Goal: Task Accomplishment & Management: Use online tool/utility

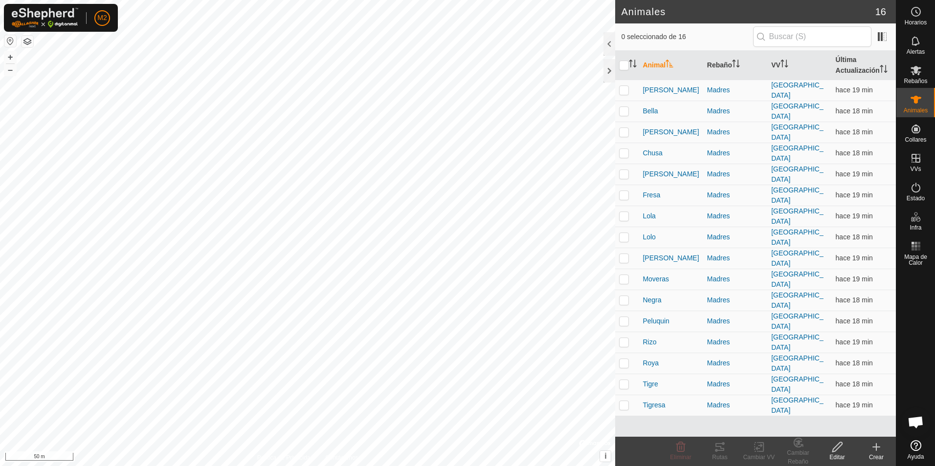
checkbox input "true"
click at [314, 272] on div "Lola 0782147287 Madres umbria + – ⇧ i © Mapbox , © OpenStreetMap , Improve this…" at bounding box center [307, 233] width 615 height 466
checkbox input "true"
click at [720, 451] on icon at bounding box center [719, 447] width 9 height 8
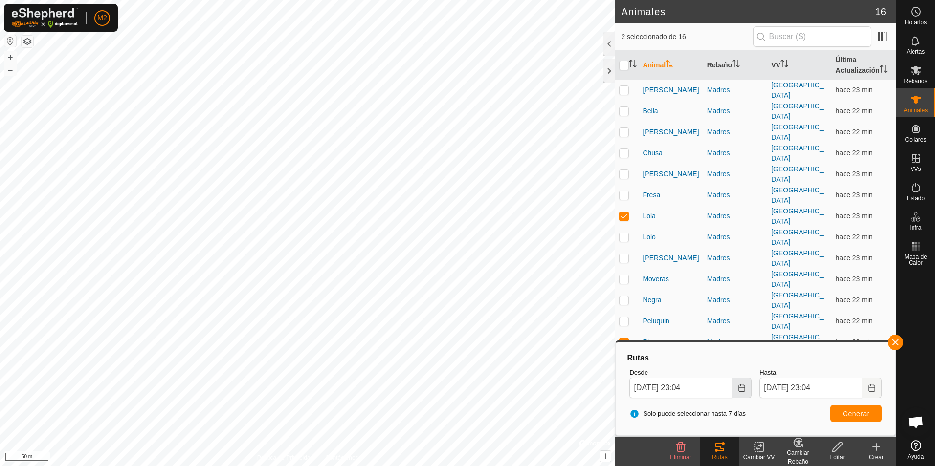
click at [738, 388] on icon "Choose Date" at bounding box center [742, 388] width 8 height 8
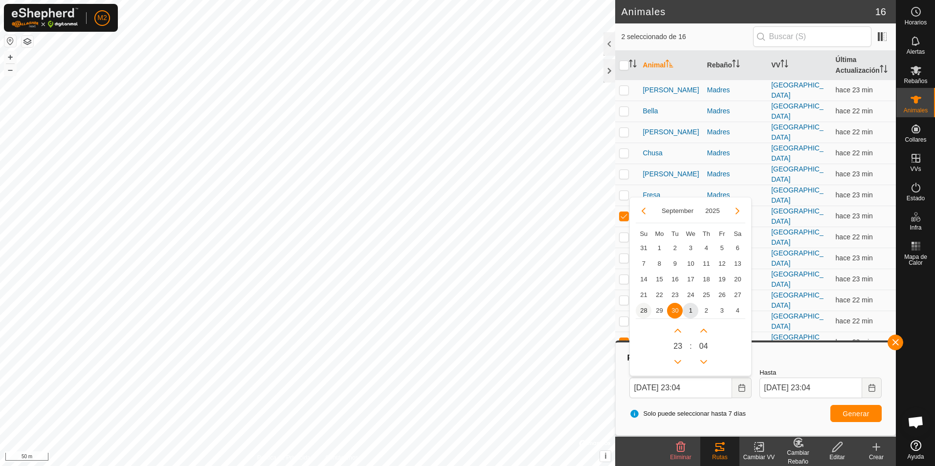
click at [642, 310] on span "28" at bounding box center [643, 311] width 16 height 16
type input "[DATE] 23:04"
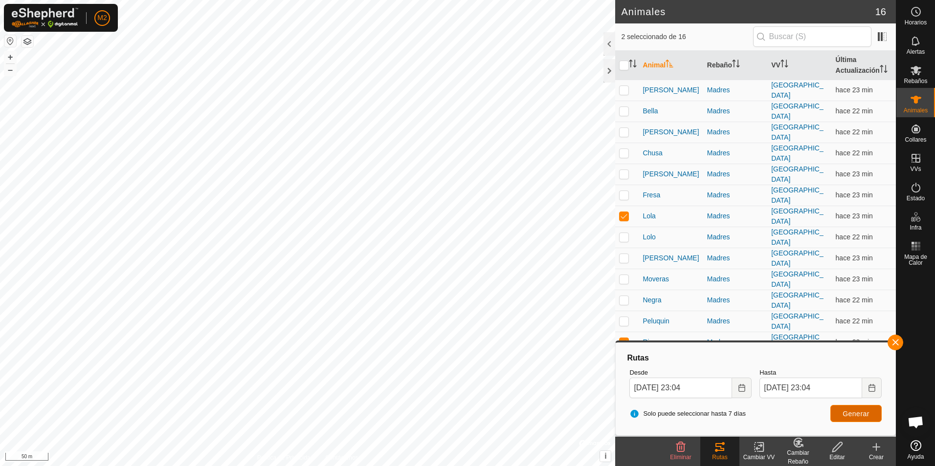
click at [845, 412] on span "Generar" at bounding box center [855, 414] width 27 height 8
click at [894, 345] on button "button" at bounding box center [895, 343] width 16 height 16
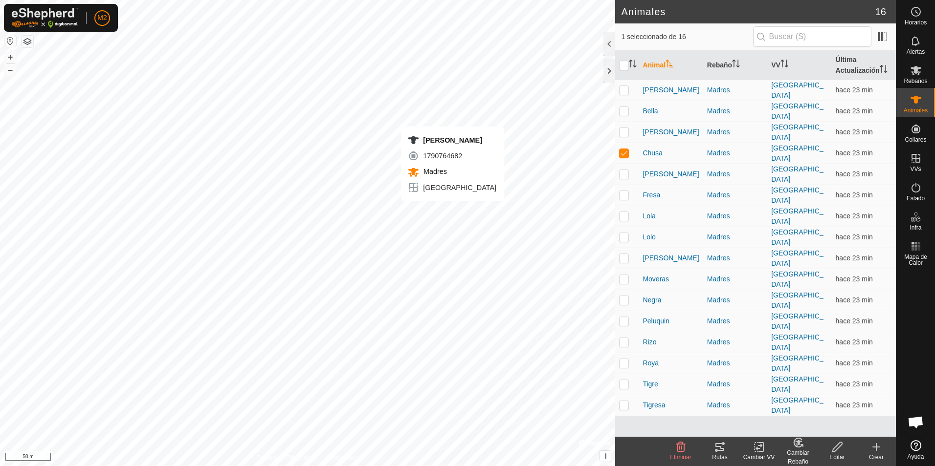
click at [453, 211] on div "[PERSON_NAME] 1790764682 Madres umbria + – ⇧ i © Mapbox , © OpenStreetMap , Imp…" at bounding box center [307, 233] width 615 height 466
checkbox input "true"
click at [423, 215] on div "Alba 3725063124 Madres umbria + – ⇧ i © Mapbox , © OpenStreetMap , Improve this…" at bounding box center [307, 233] width 615 height 466
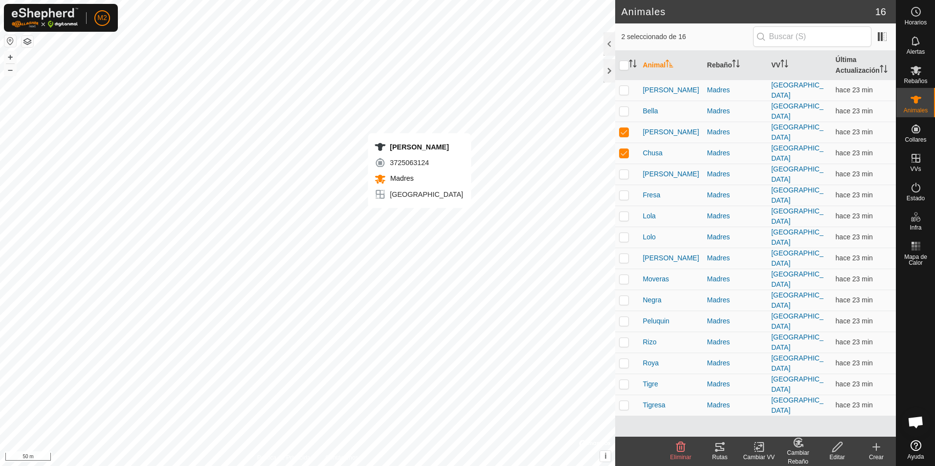
checkbox input "true"
click at [411, 218] on div "Fresa 1613913867 Madres umbria + – ⇧ i © Mapbox , © OpenStreetMap , Improve thi…" at bounding box center [307, 233] width 615 height 466
checkbox input "true"
click at [402, 223] on div "[PERSON_NAME] 1405873467 Madres umbria + – ⇧ i © Mapbox , © OpenStreetMap , Imp…" at bounding box center [307, 233] width 615 height 466
checkbox input "true"
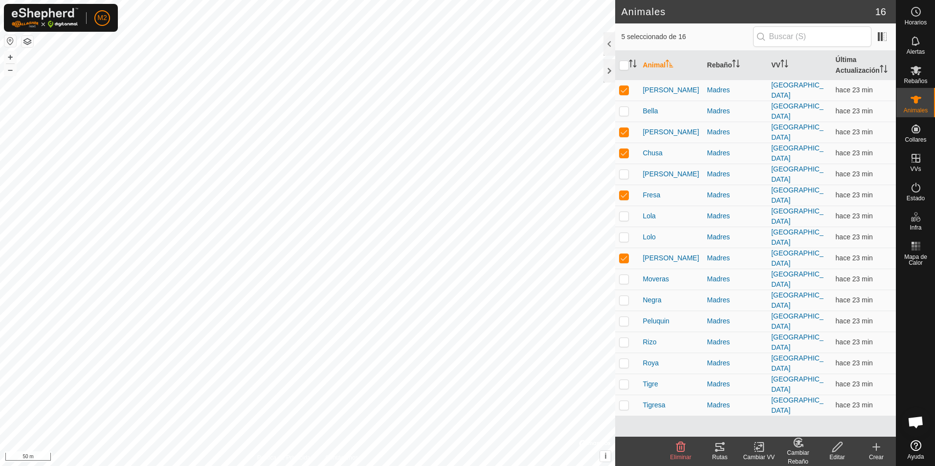
click at [401, 232] on div "[PERSON_NAME] 2952334483 Madres umbria + – ⇧ i © Mapbox , © OpenStreetMap , Imp…" at bounding box center [307, 233] width 615 height 466
checkbox input "true"
click at [396, 213] on div "Negra 0941783550 Madres umbria + – ⇧ i © Mapbox , © OpenStreetMap , Improve thi…" at bounding box center [307, 233] width 615 height 466
checkbox input "true"
click at [410, 194] on div "Moveras 3918606106 Madres umbria + – ⇧ i © Mapbox , © OpenStreetMap , Improve t…" at bounding box center [307, 233] width 615 height 466
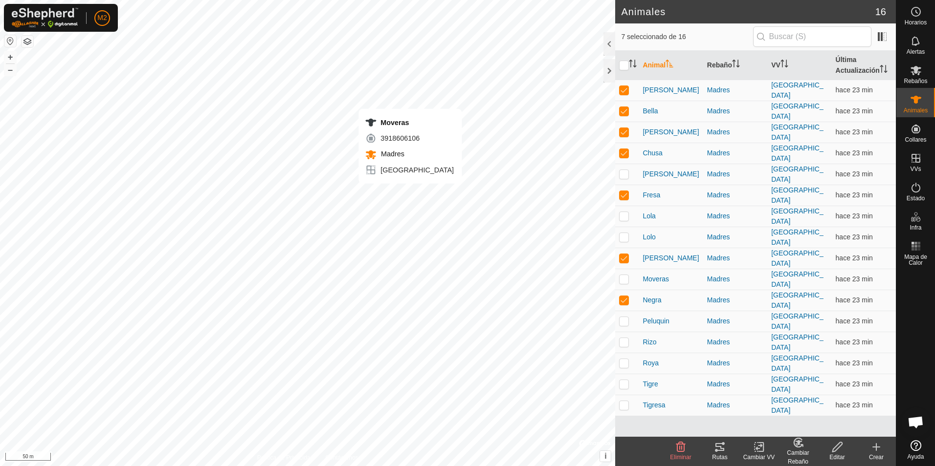
checkbox input "true"
click at [721, 448] on icon at bounding box center [719, 447] width 9 height 8
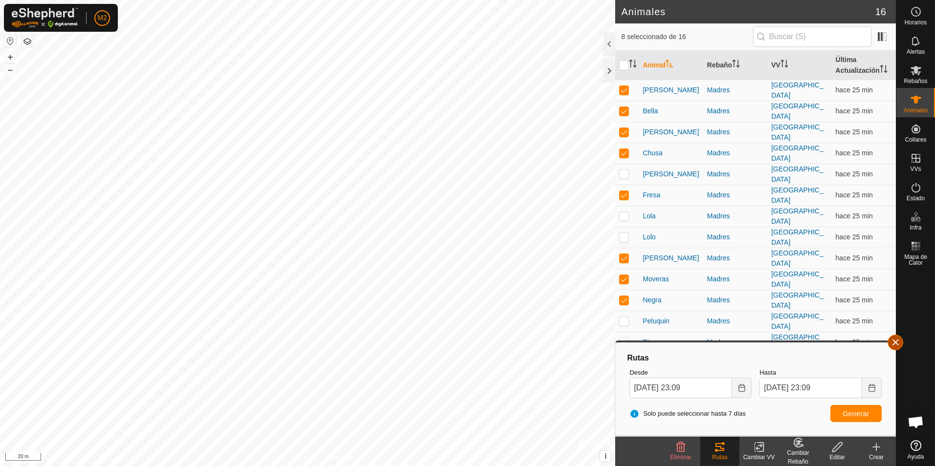
click at [894, 342] on button "button" at bounding box center [895, 343] width 16 height 16
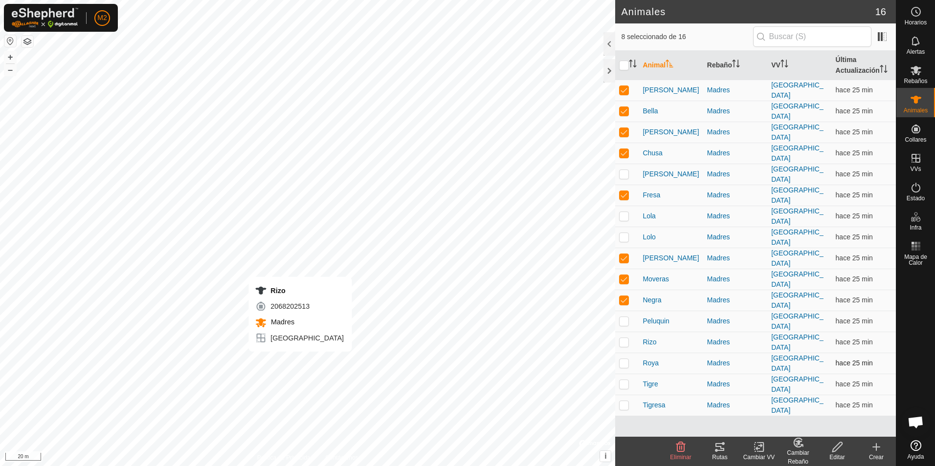
checkbox input "false"
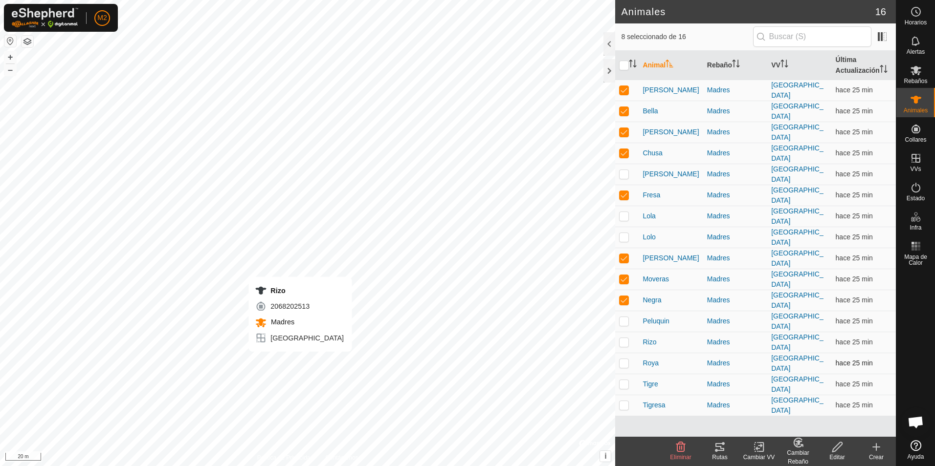
checkbox input "false"
checkbox input "true"
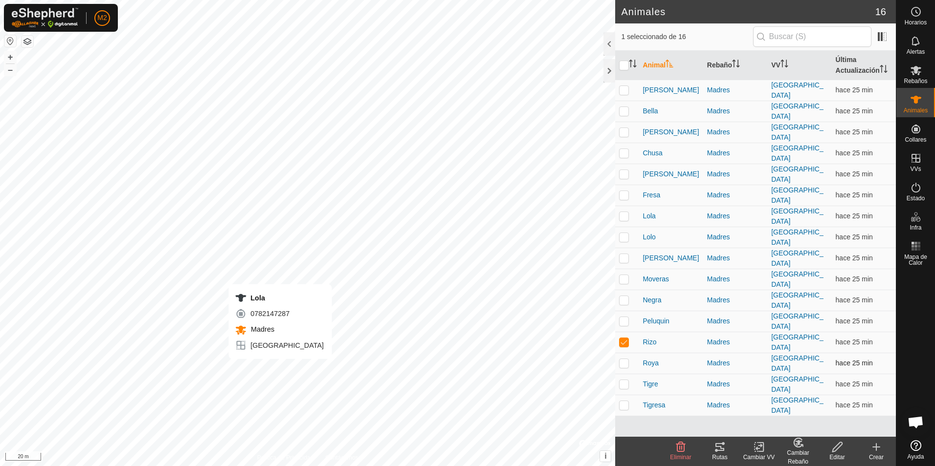
click at [280, 369] on div "Lola 0782147287 Madres umbria + – ⇧ i © Mapbox , © OpenStreetMap , Improve this…" at bounding box center [307, 233] width 615 height 466
checkbox input "true"
click at [719, 447] on icon at bounding box center [719, 447] width 9 height 8
